Goal: Information Seeking & Learning: Stay updated

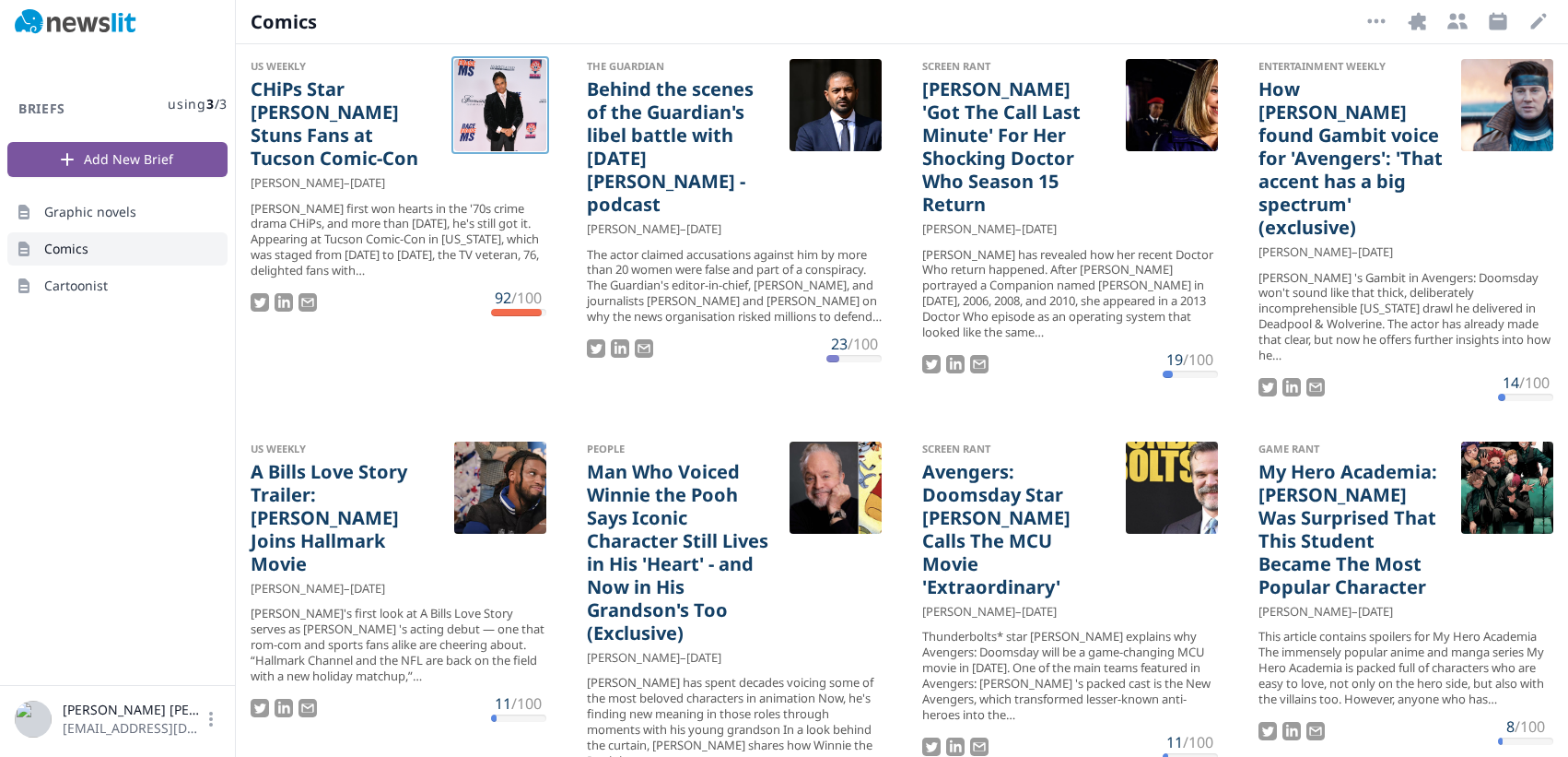
click at [506, 138] on div at bounding box center [500, 105] width 92 height 93
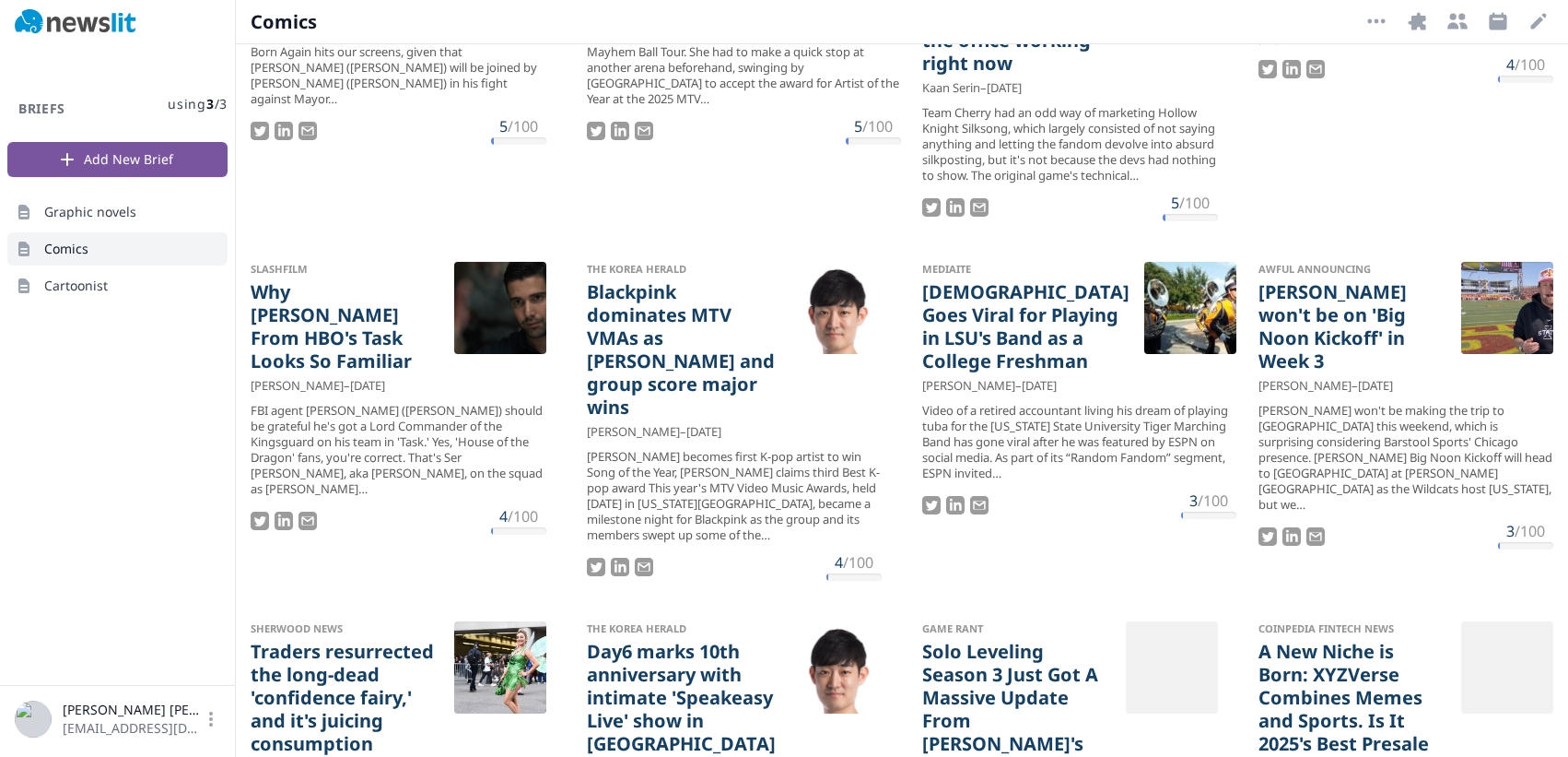
scroll to position [1432, 0]
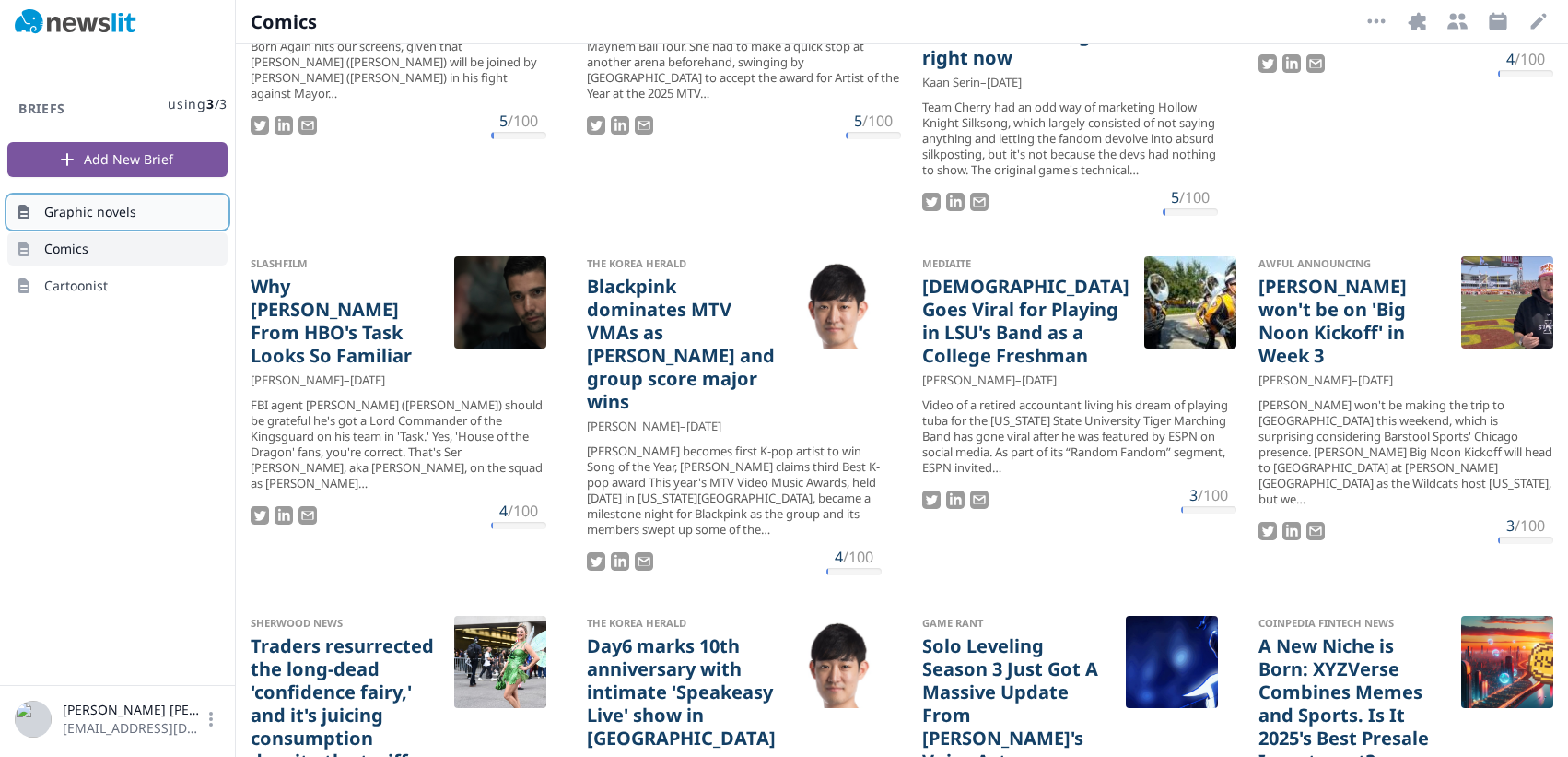
click at [144, 214] on link "Graphic novels" at bounding box center [117, 211] width 220 height 33
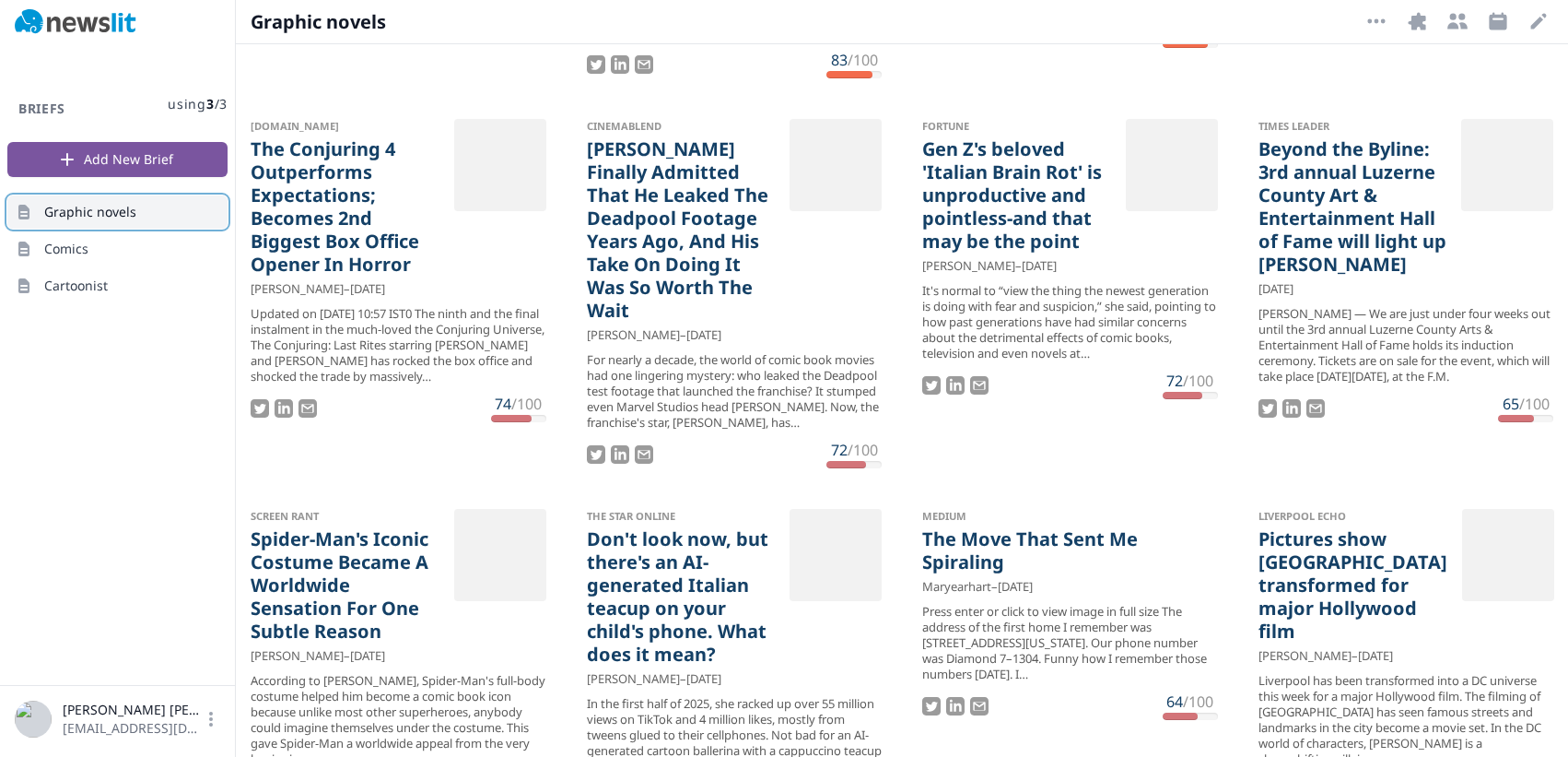
scroll to position [2805, 0]
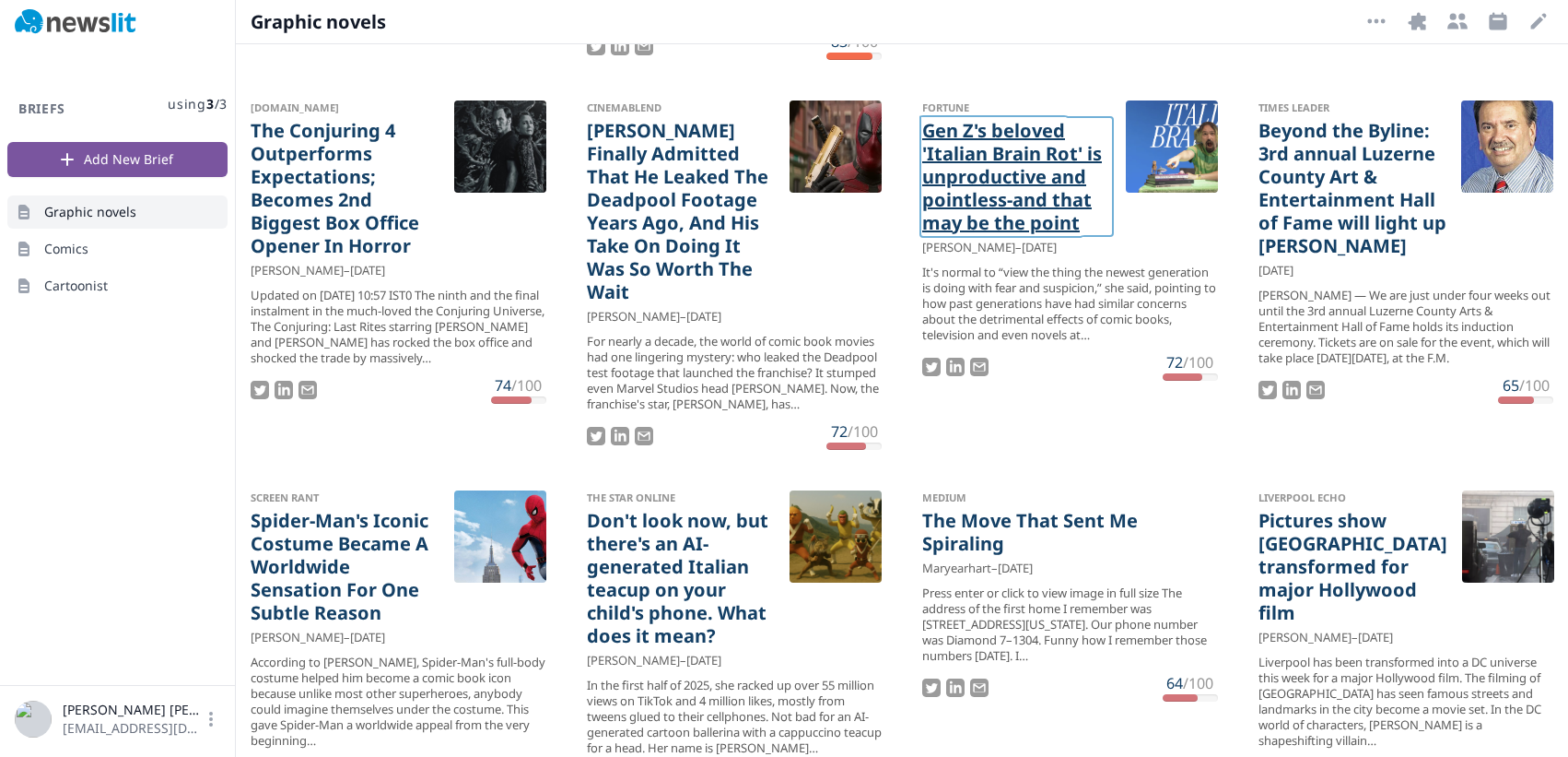
click at [949, 179] on link "Gen Z's beloved 'Italian Brain Rot' is unproductive and pointless-and that may …" at bounding box center [1016, 177] width 189 height 115
